Goal: Task Accomplishment & Management: Use online tool/utility

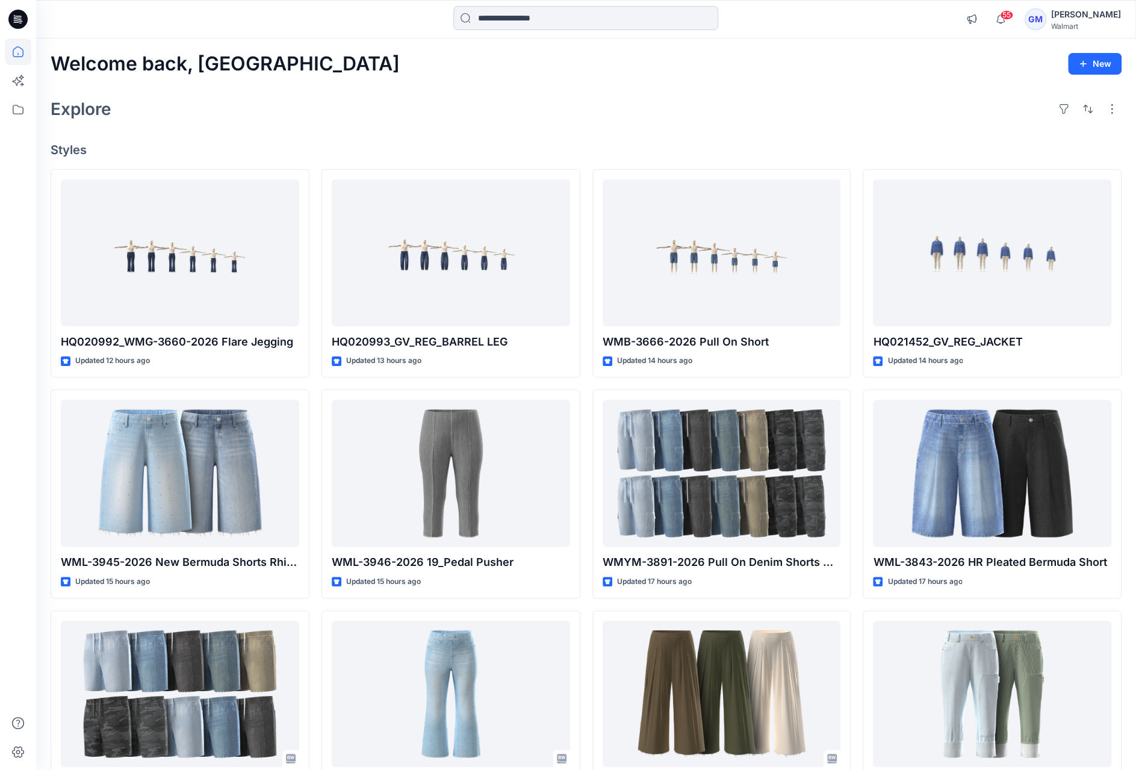
click at [646, 16] on input at bounding box center [585, 18] width 265 height 24
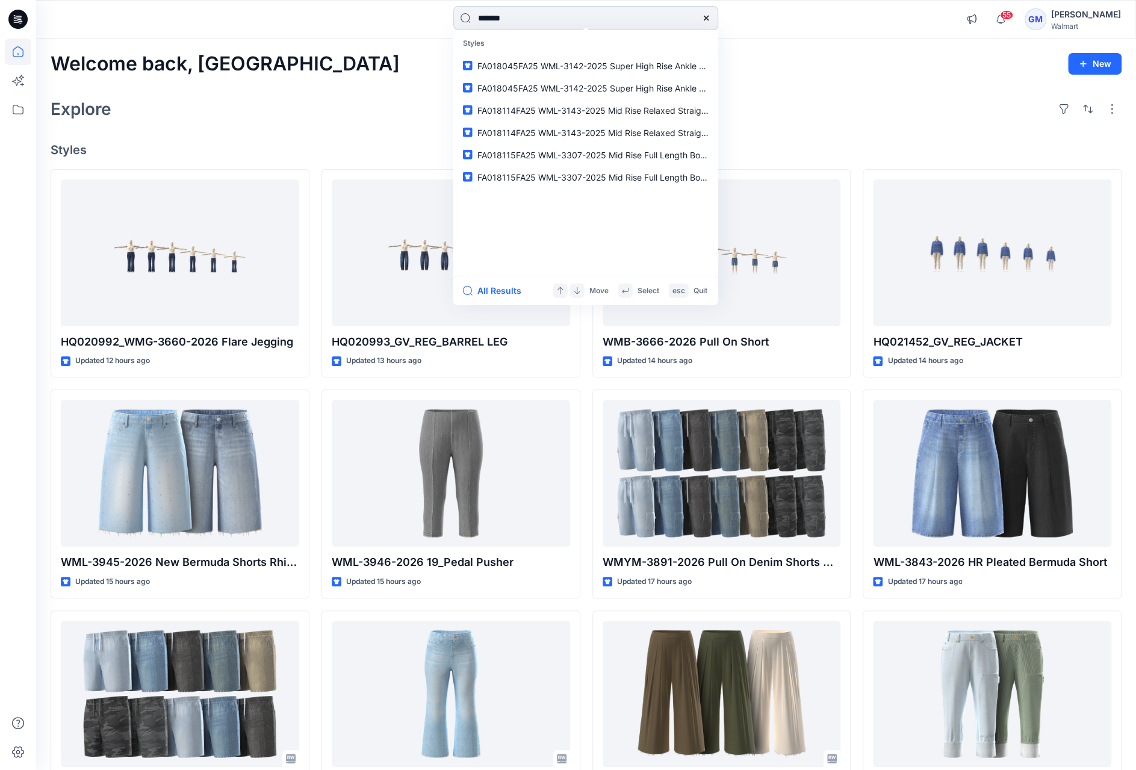
type input "********"
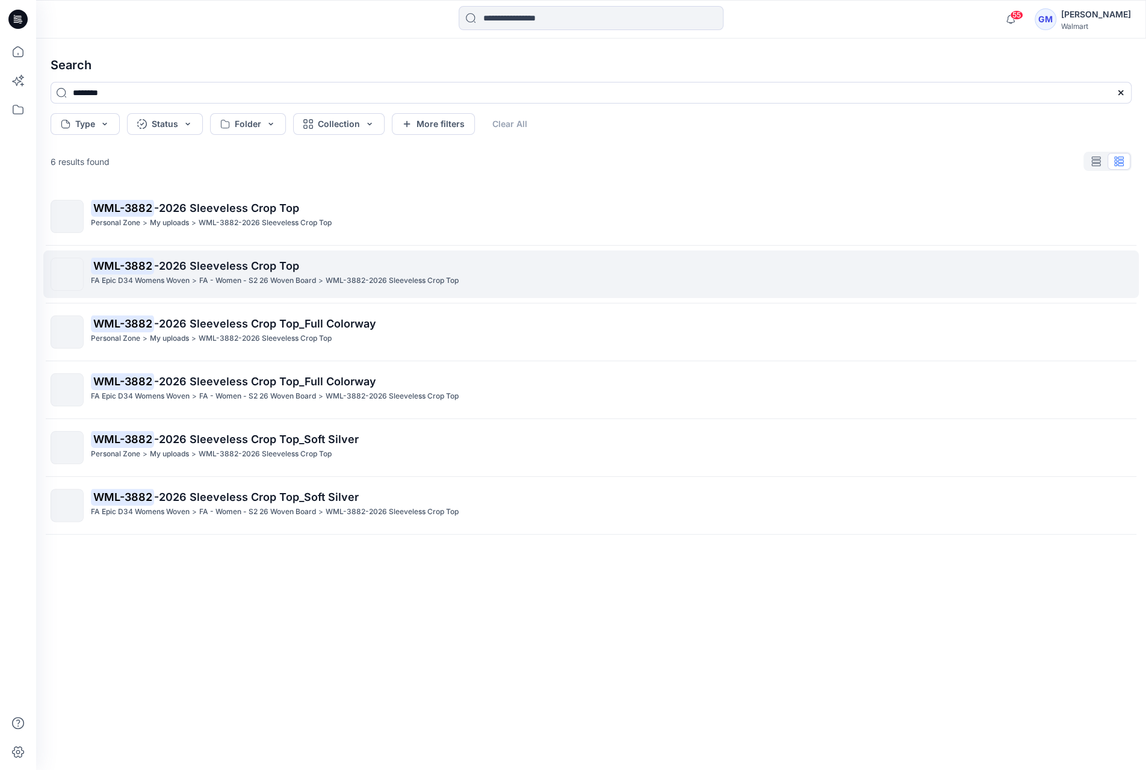
click at [304, 258] on p "WML-3882 -2026 Sleeveless Crop Top" at bounding box center [611, 266] width 1040 height 17
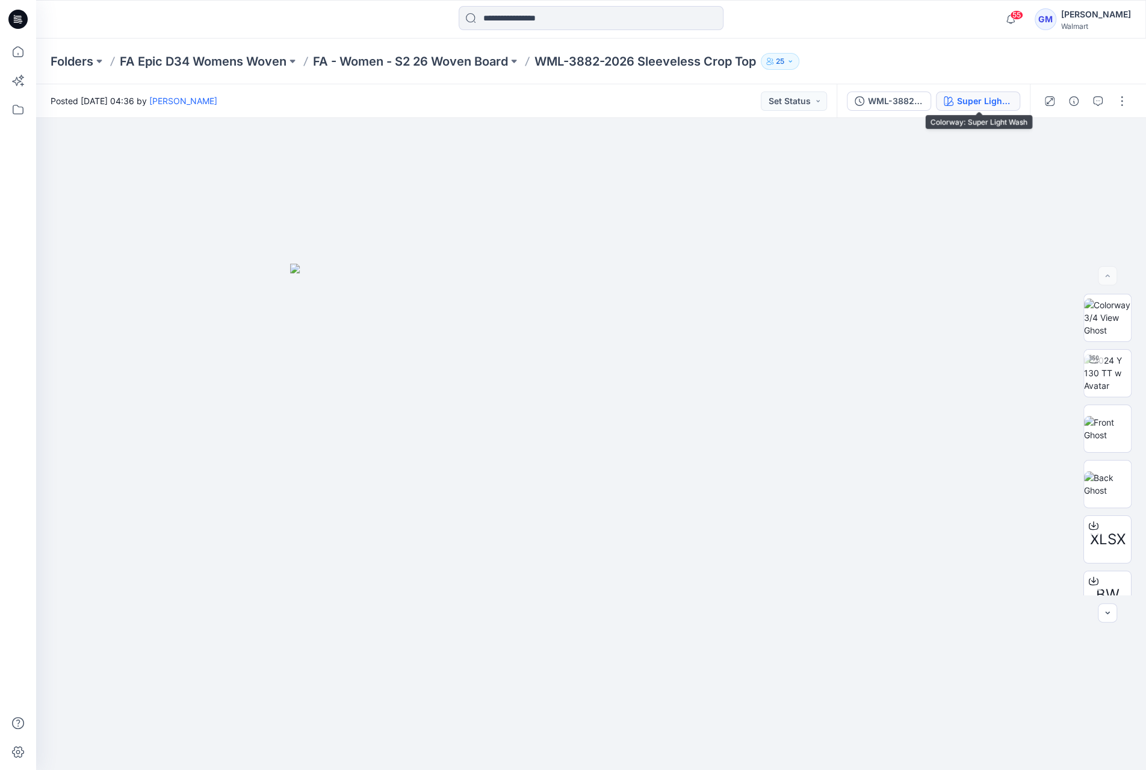
click at [987, 98] on div "Super Light Wash" at bounding box center [984, 100] width 55 height 13
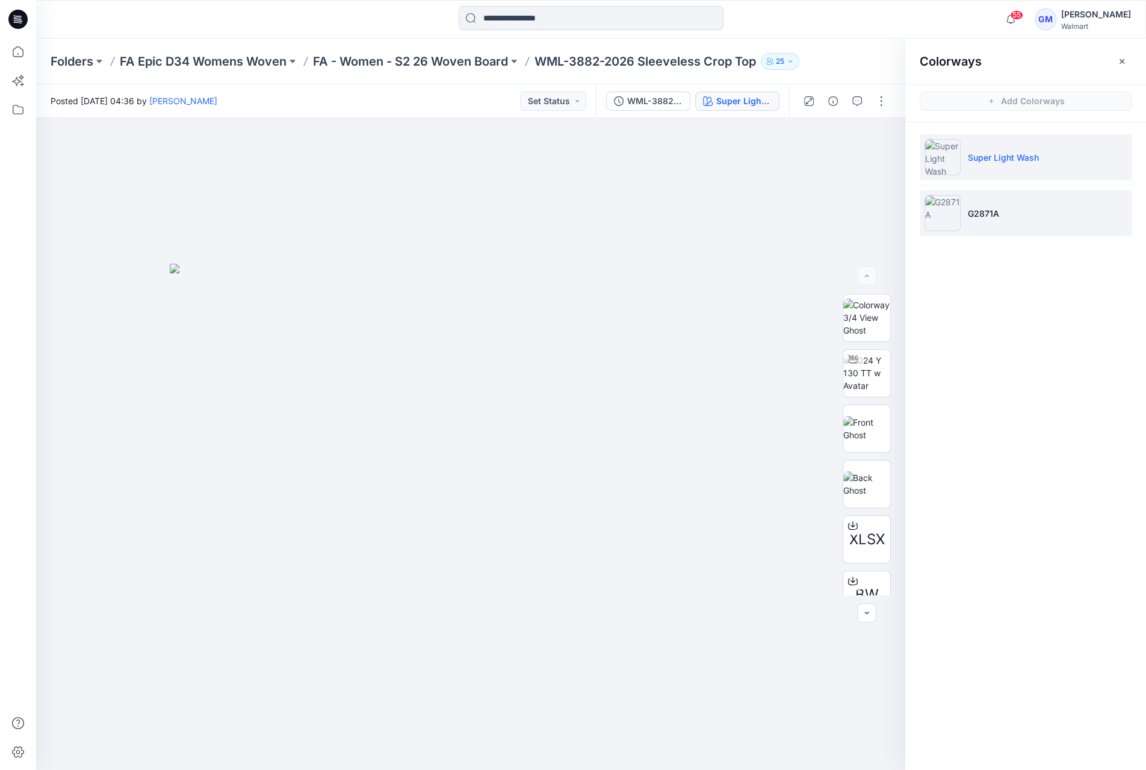
click at [1009, 222] on li "G2871A" at bounding box center [1026, 213] width 212 height 46
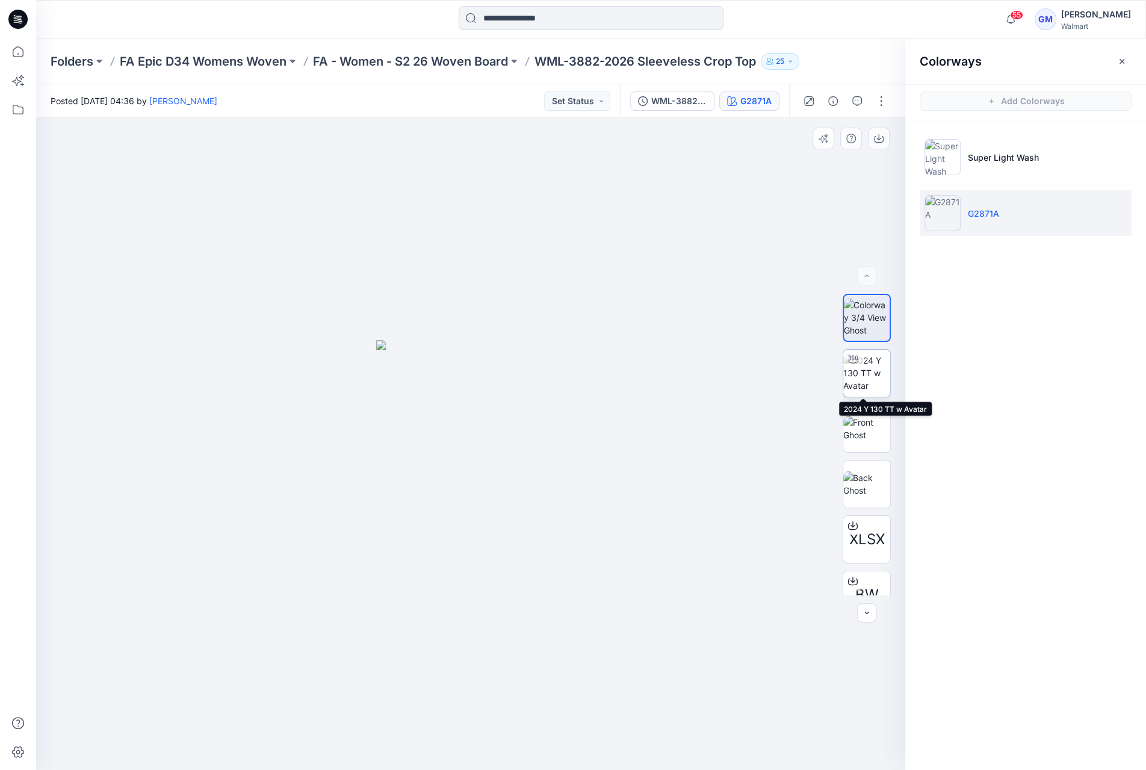
click at [865, 373] on img at bounding box center [866, 373] width 47 height 38
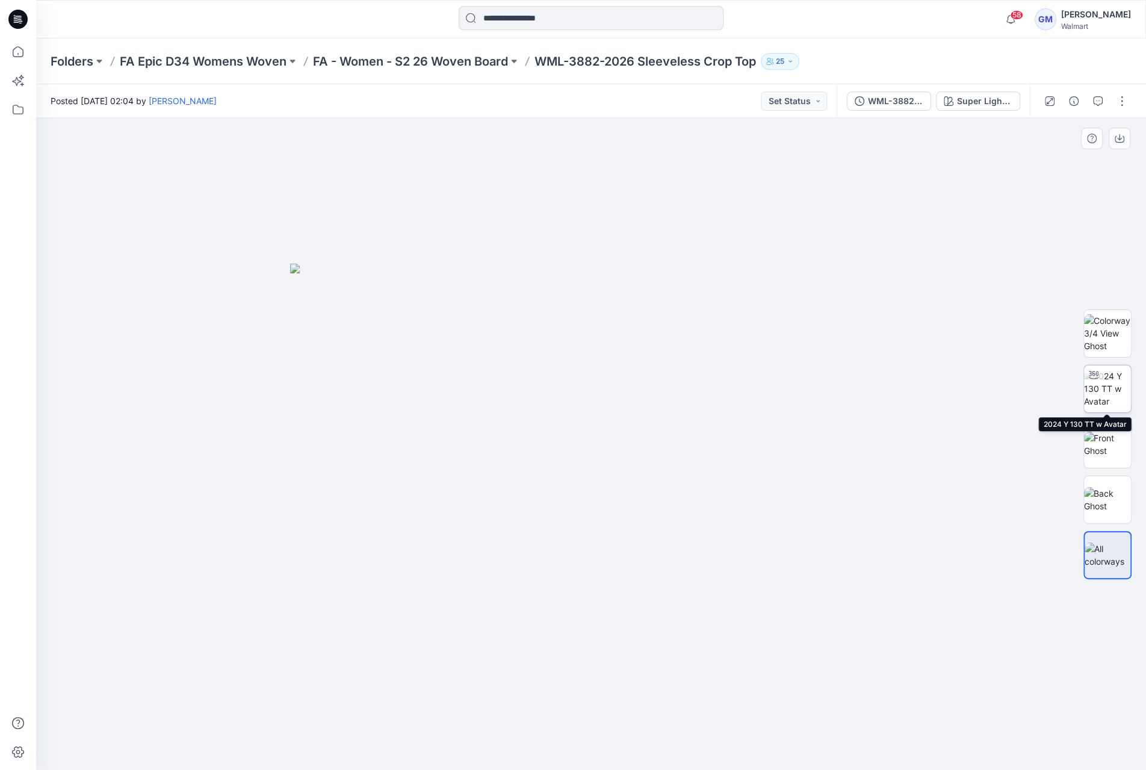
click at [1118, 399] on img at bounding box center [1107, 389] width 47 height 38
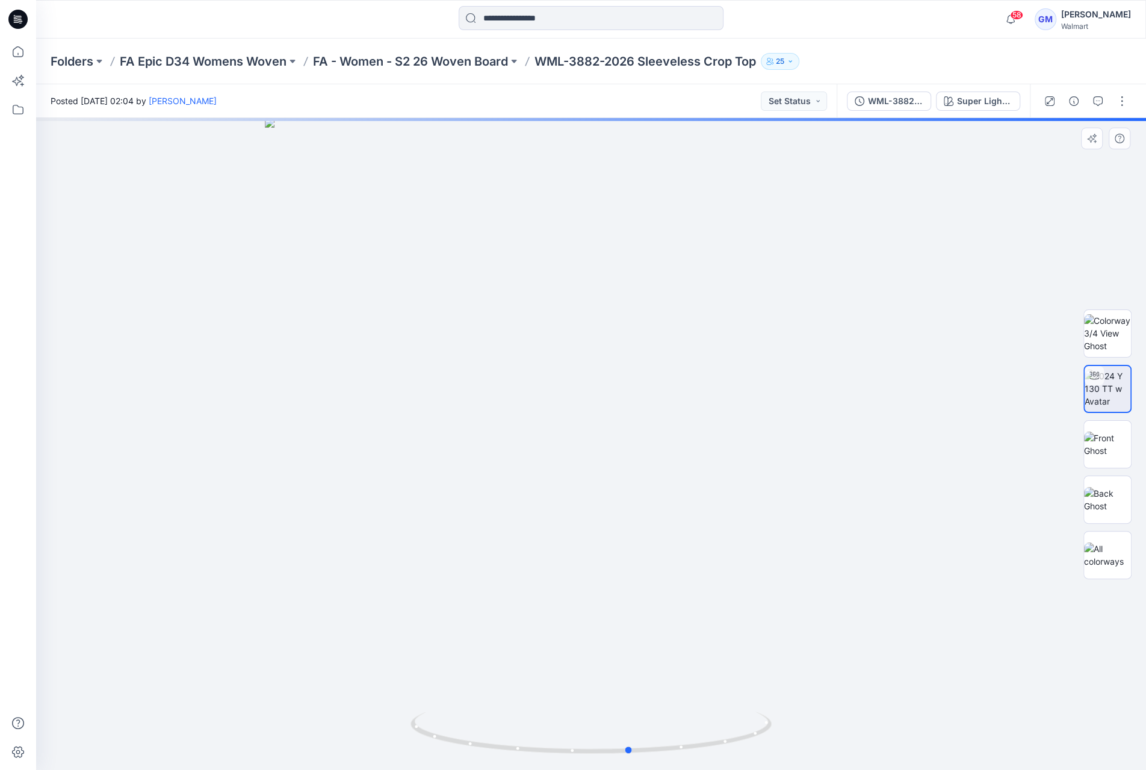
drag, startPoint x: 602, startPoint y: 749, endPoint x: 280, endPoint y: 729, distance: 322.7
click at [280, 729] on div at bounding box center [591, 444] width 1110 height 652
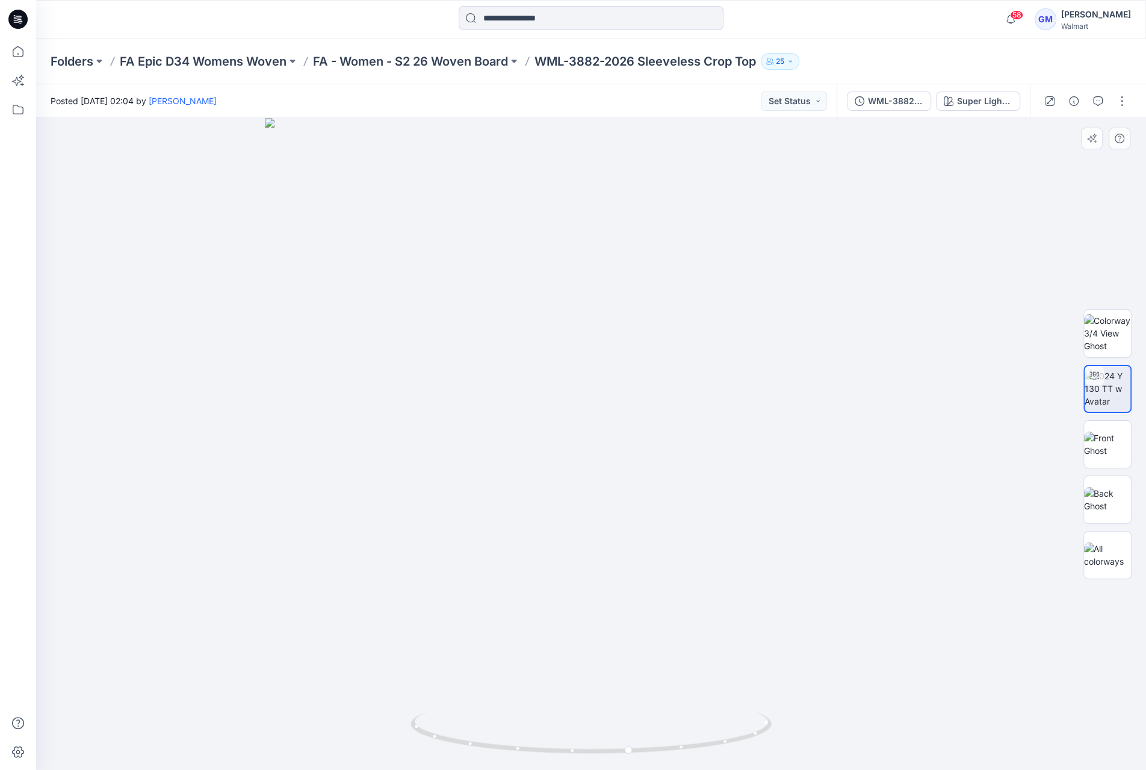
click at [1082, 327] on div at bounding box center [1107, 444] width 77 height 301
click at [1088, 327] on img at bounding box center [1107, 333] width 47 height 38
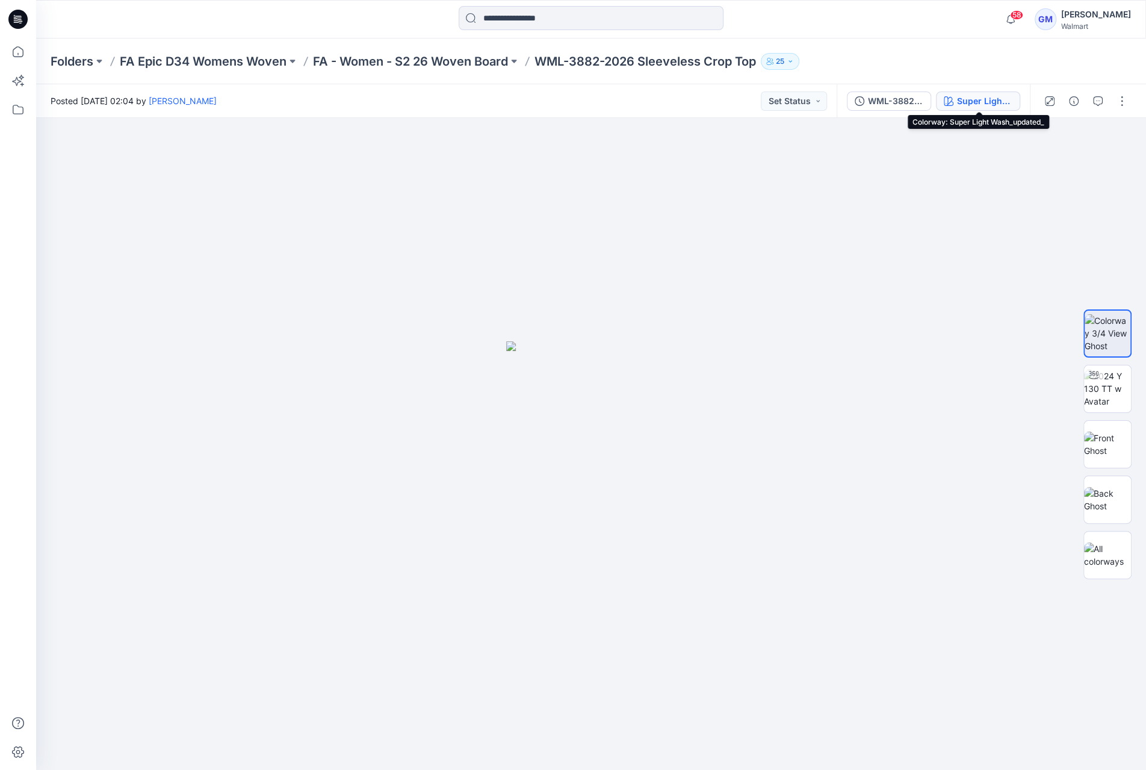
click at [976, 109] on button "Super Light Wash_updated_" at bounding box center [978, 100] width 84 height 19
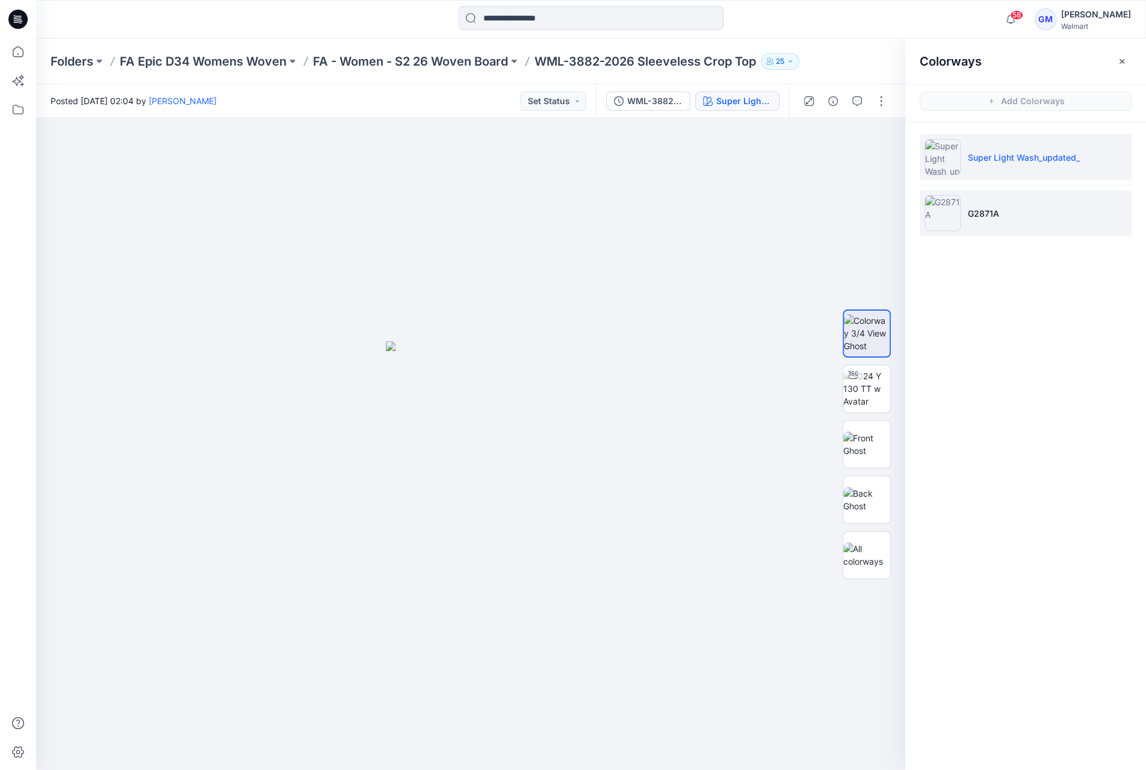
click at [979, 203] on li "G2871A" at bounding box center [1026, 213] width 212 height 46
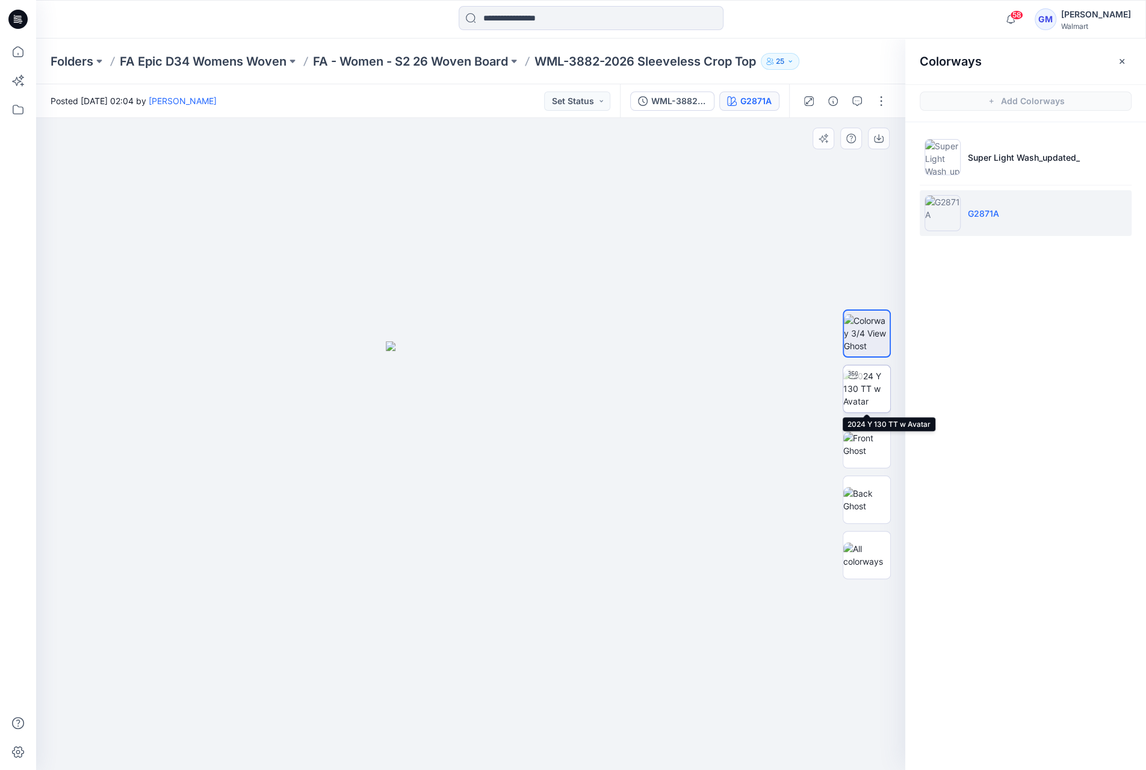
click at [865, 391] on img at bounding box center [866, 389] width 47 height 38
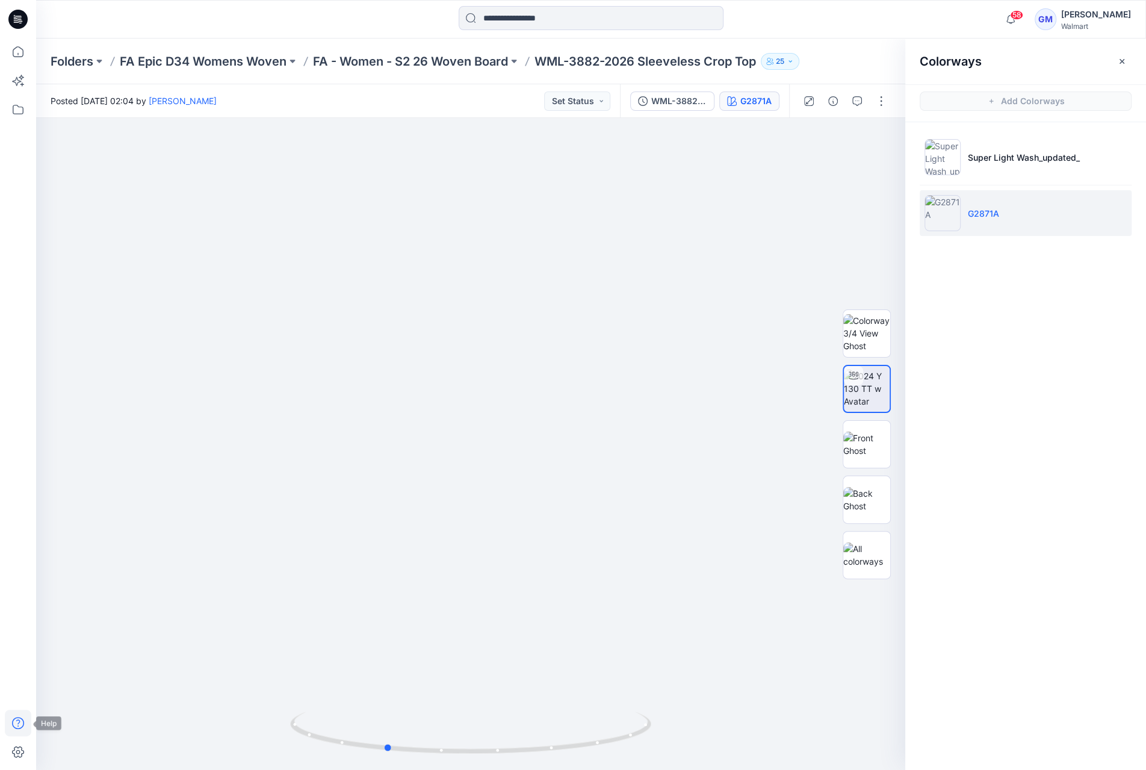
drag, startPoint x: 468, startPoint y: 750, endPoint x: 21, endPoint y: 725, distance: 447.3
click at [21, 725] on div "58 Notifications Your style WML-3882-2026 Sleeveless Crop Top has been updated …" at bounding box center [573, 385] width 1146 height 770
click at [876, 105] on button "button" at bounding box center [881, 100] width 19 height 19
click at [843, 152] on button "Edit" at bounding box center [830, 163] width 111 height 22
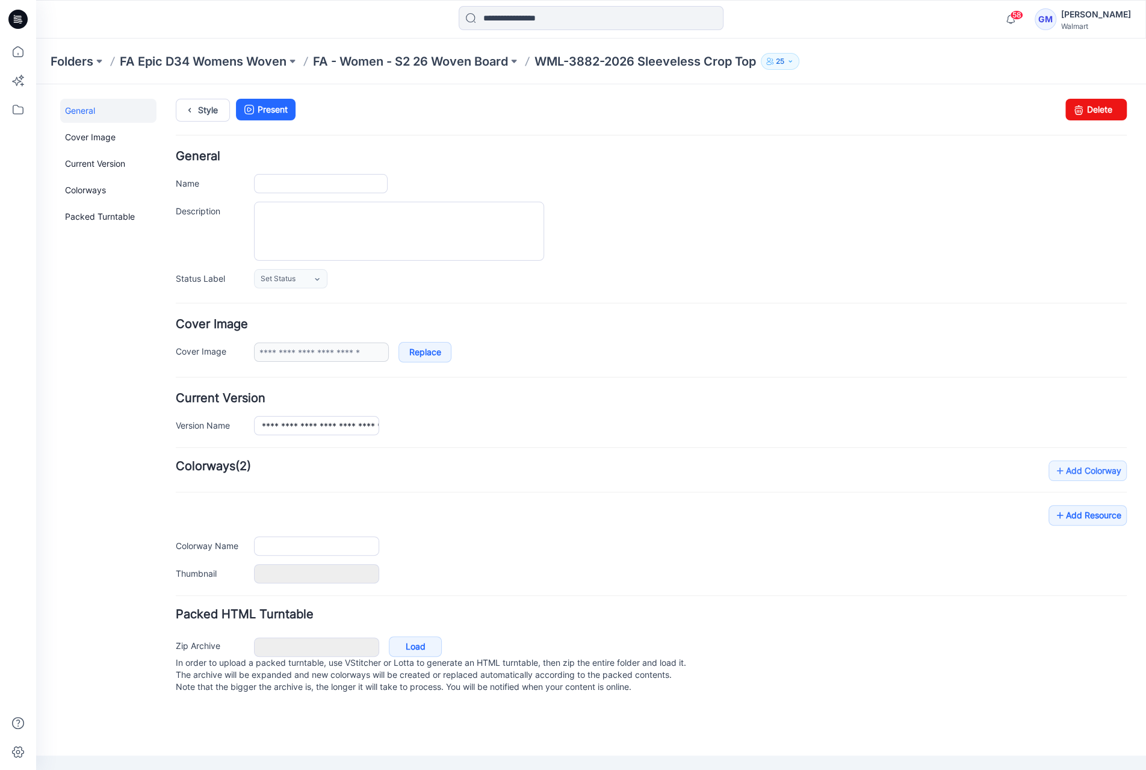
type input "**********"
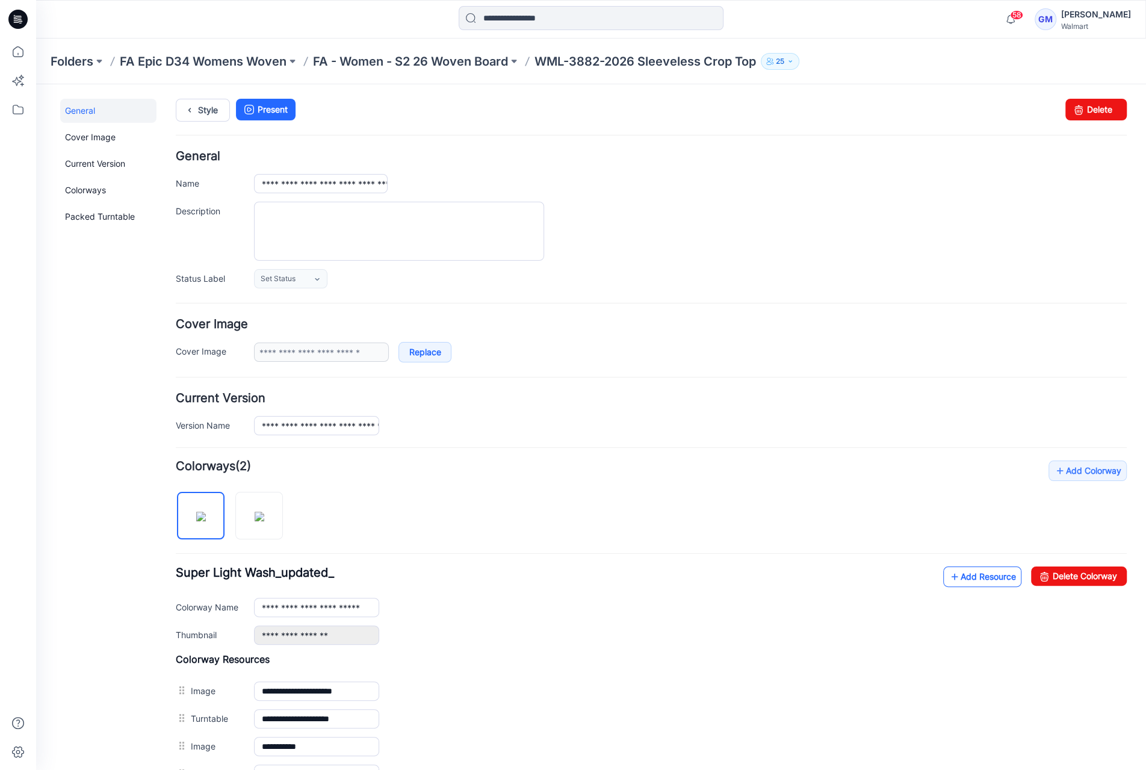
click at [991, 576] on link "Add Resource" at bounding box center [982, 576] width 78 height 20
click at [964, 570] on link "Add Resource" at bounding box center [982, 576] width 78 height 20
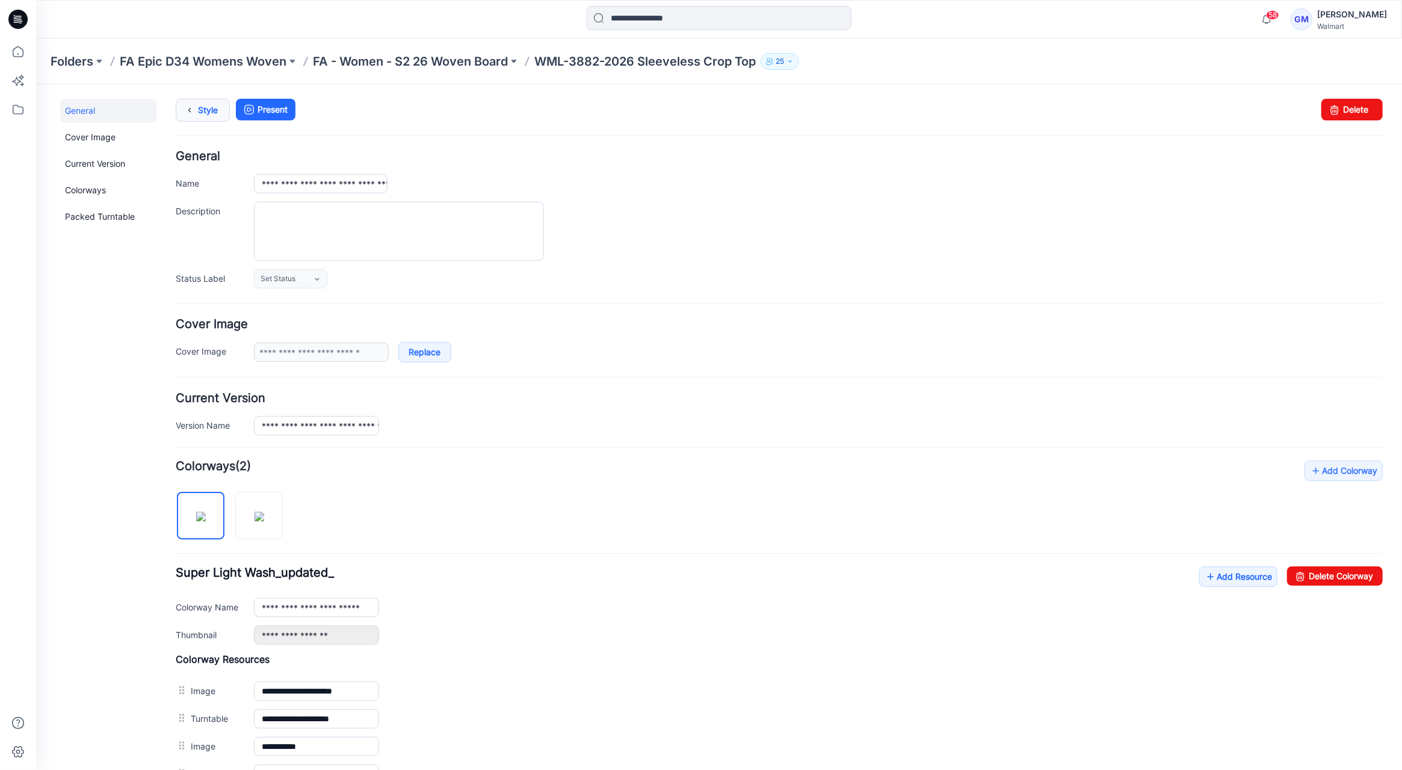
click at [193, 112] on icon at bounding box center [189, 110] width 17 height 22
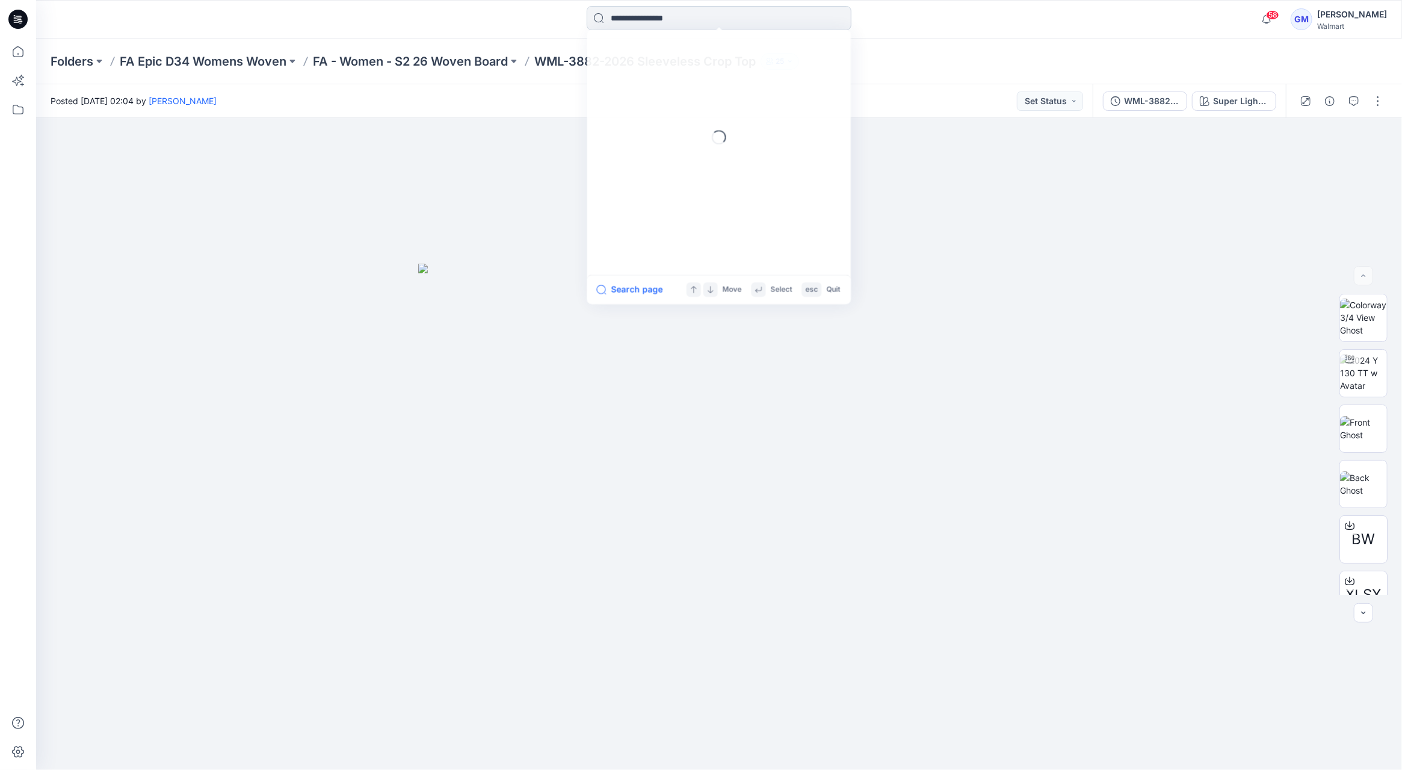
click at [633, 21] on input at bounding box center [719, 18] width 265 height 24
paste input "**********"
type input "**********"
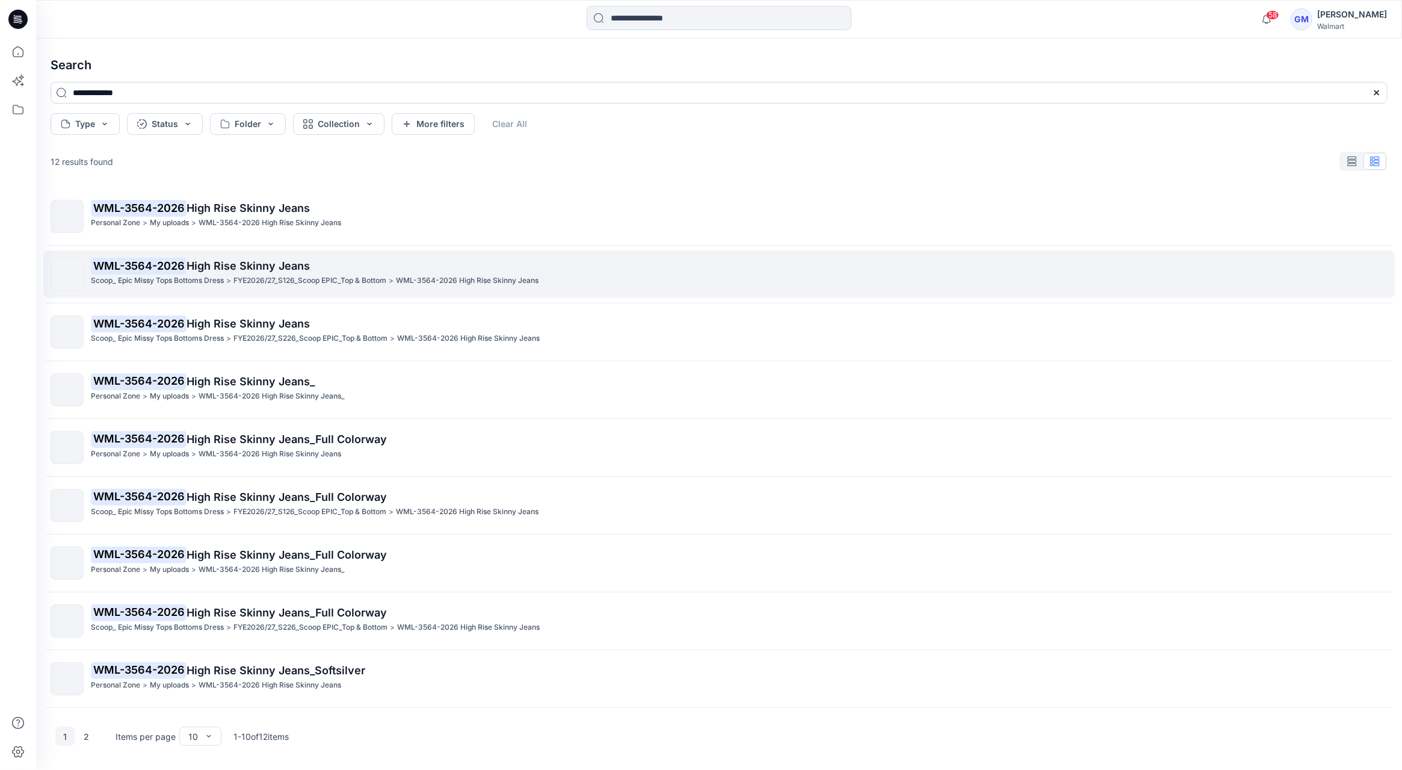
click at [314, 279] on p "FYE2026/27_S126_Scoop EPIC_Top & Bottom" at bounding box center [310, 280] width 153 height 13
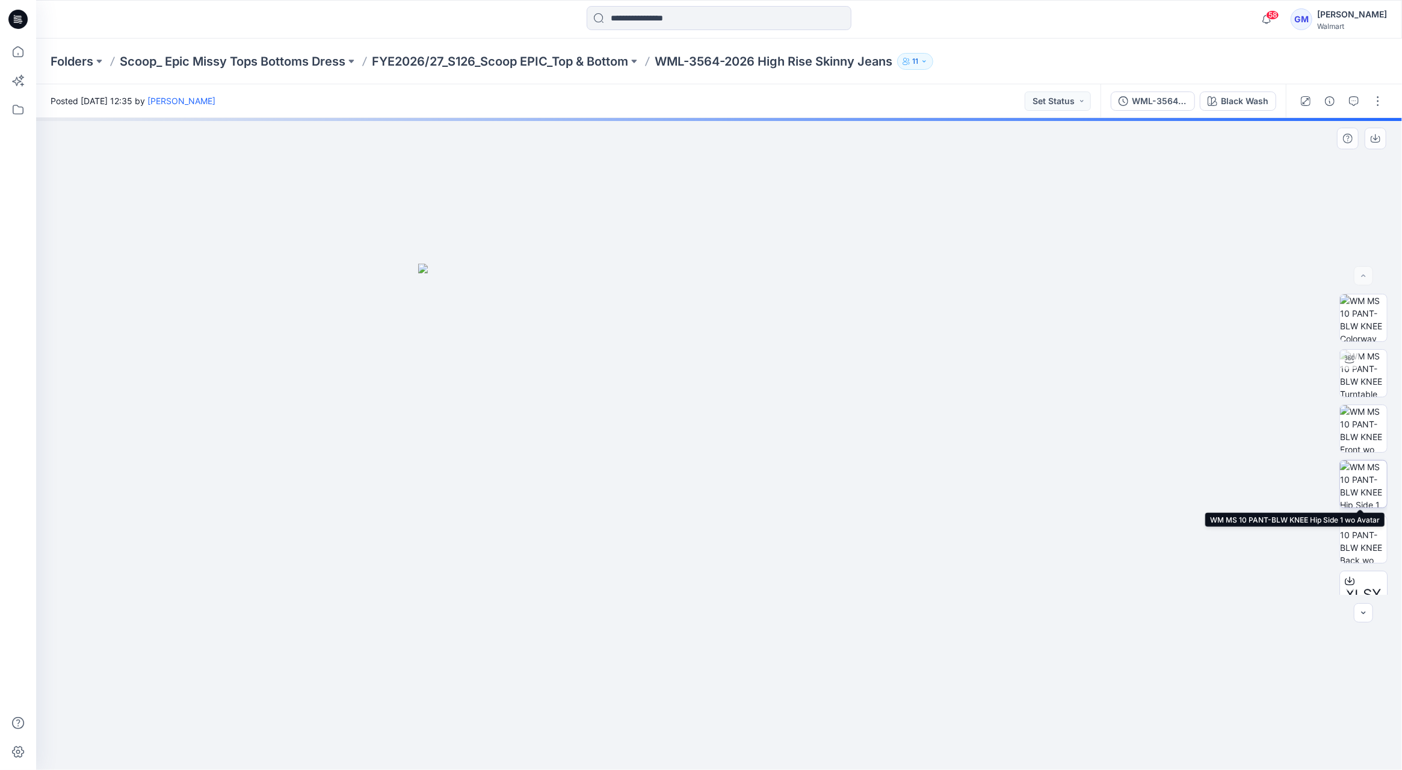
scroll to position [134, 0]
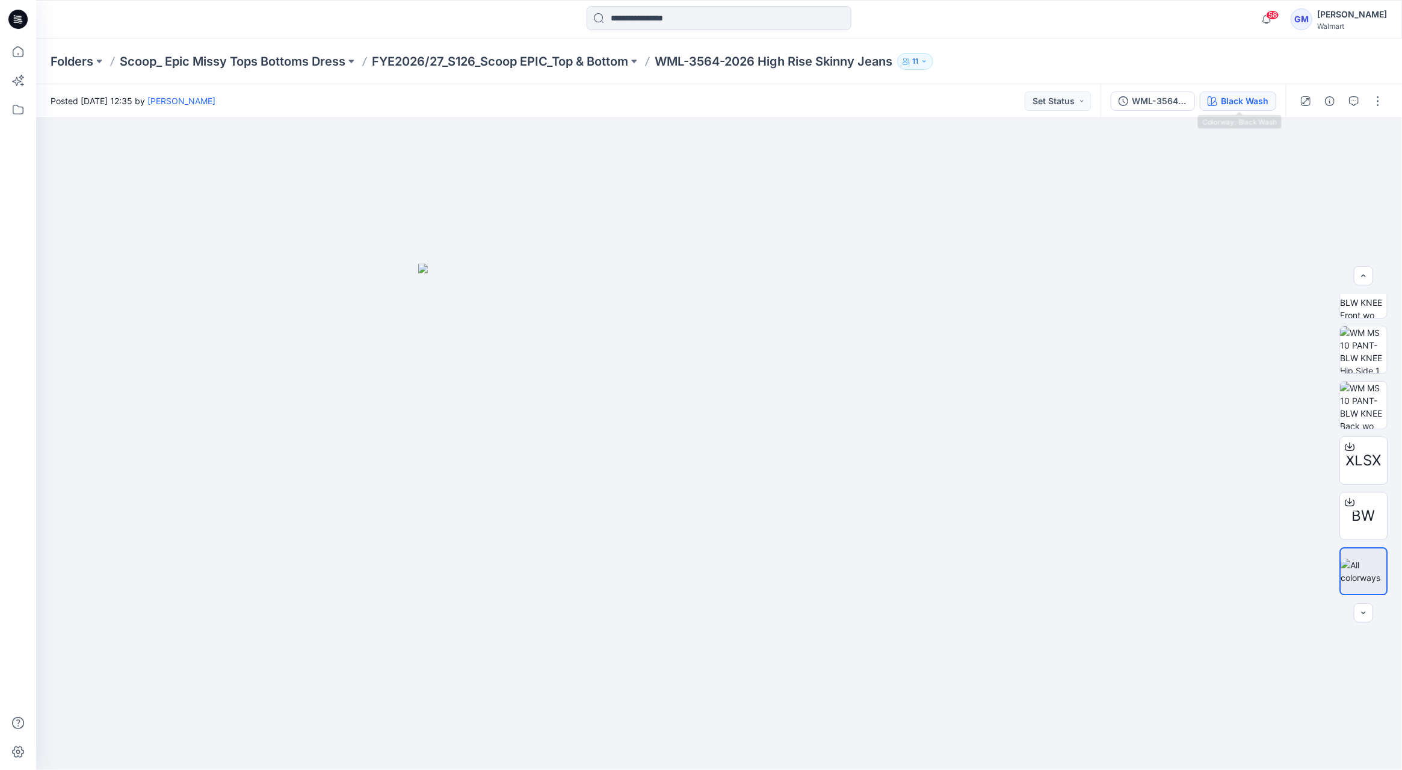
click at [1240, 100] on div "Black Wash" at bounding box center [1245, 100] width 48 height 13
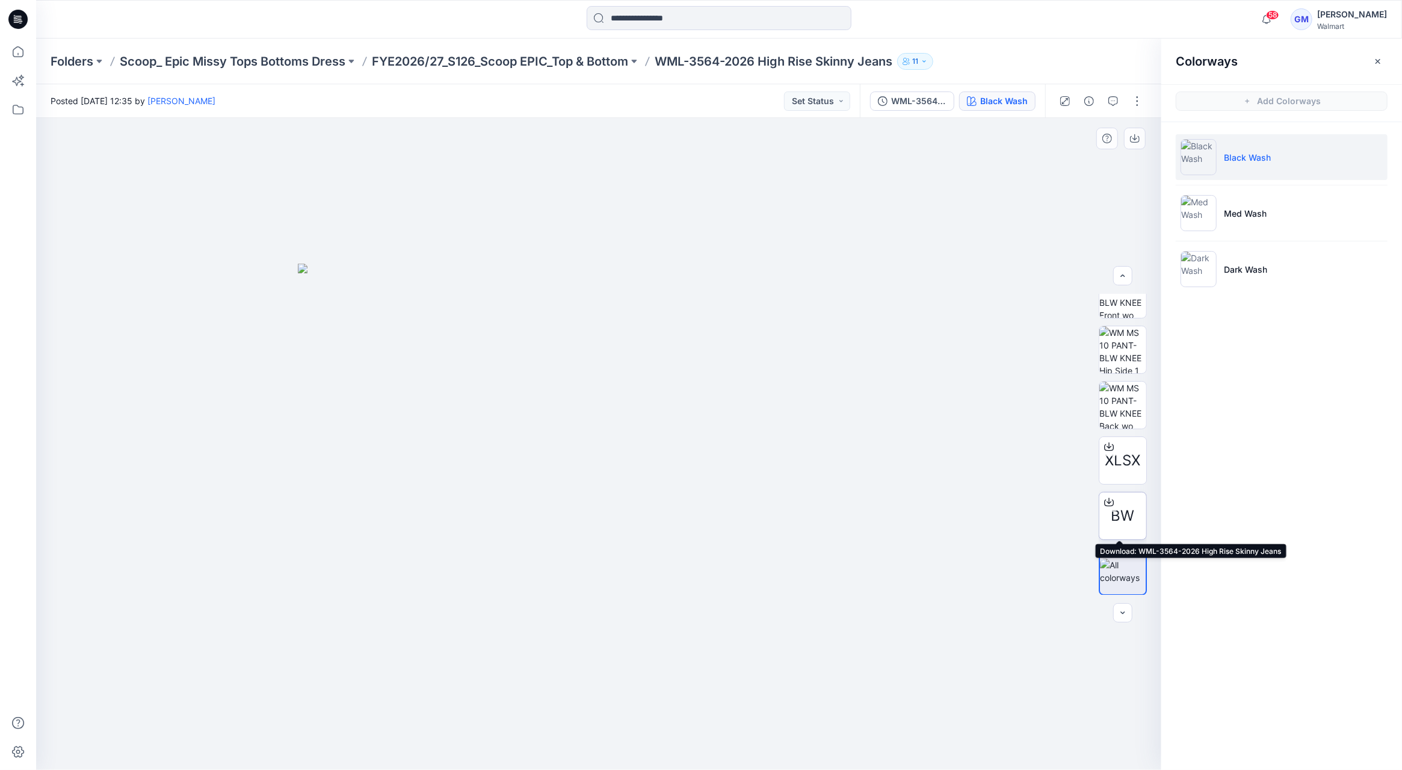
click at [1103, 495] on div at bounding box center [1109, 501] width 19 height 19
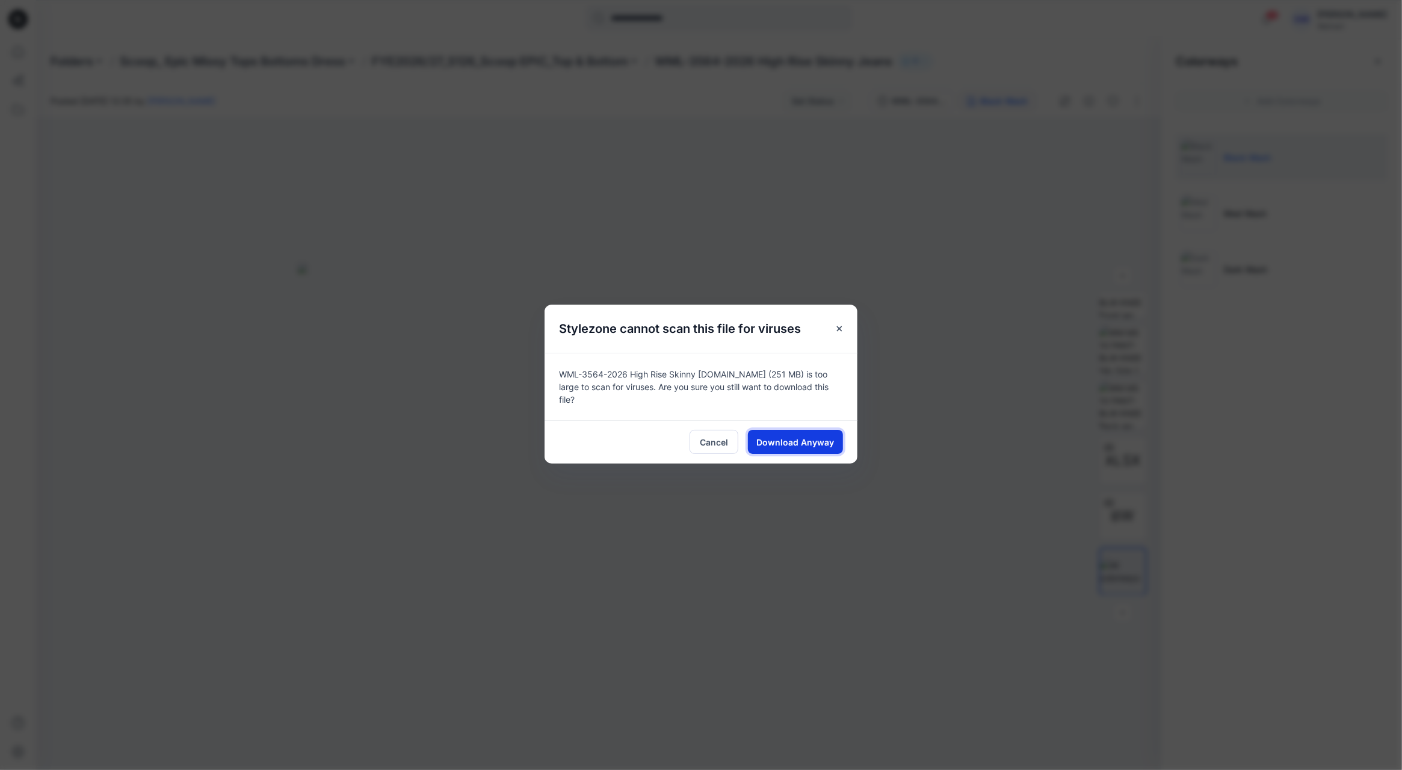
click at [799, 443] on button "Download Anyway" at bounding box center [795, 442] width 95 height 24
